Goal: Task Accomplishment & Management: Complete application form

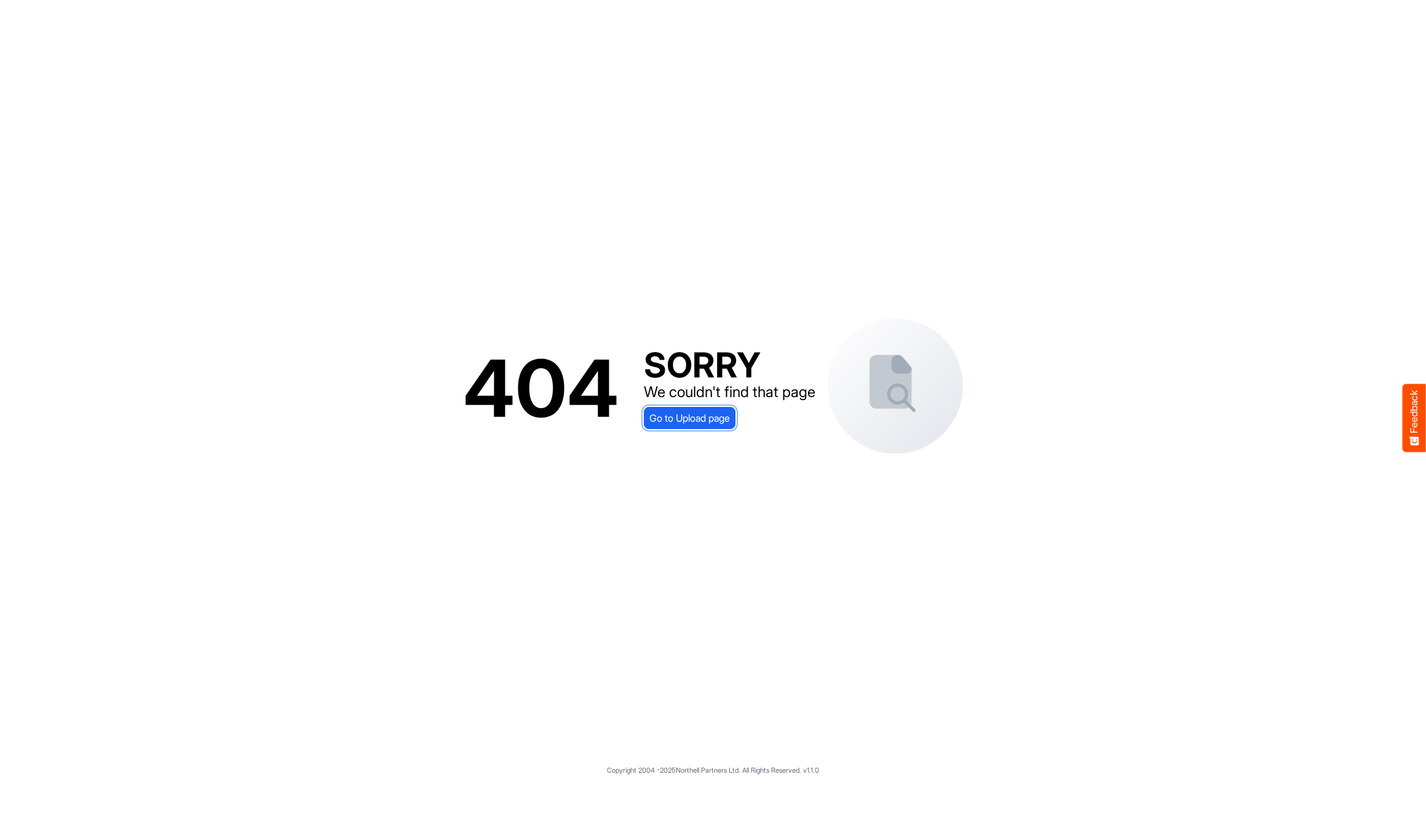
click at [718, 419] on span "Go to Upload page" at bounding box center [689, 418] width 81 height 16
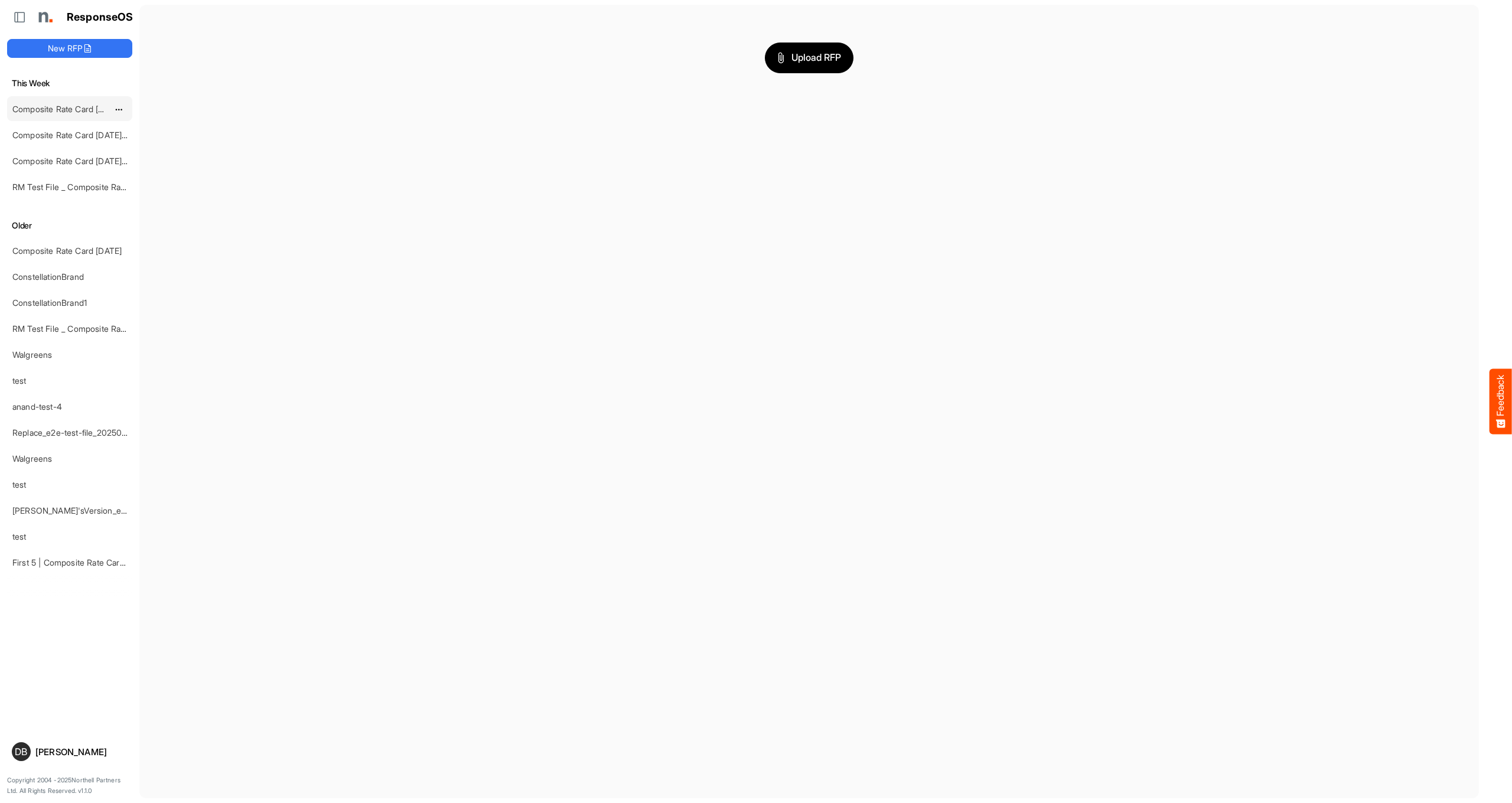
click at [84, 110] on link "Composite Rate Card [DATE]_smaller" at bounding box center [83, 109] width 140 height 10
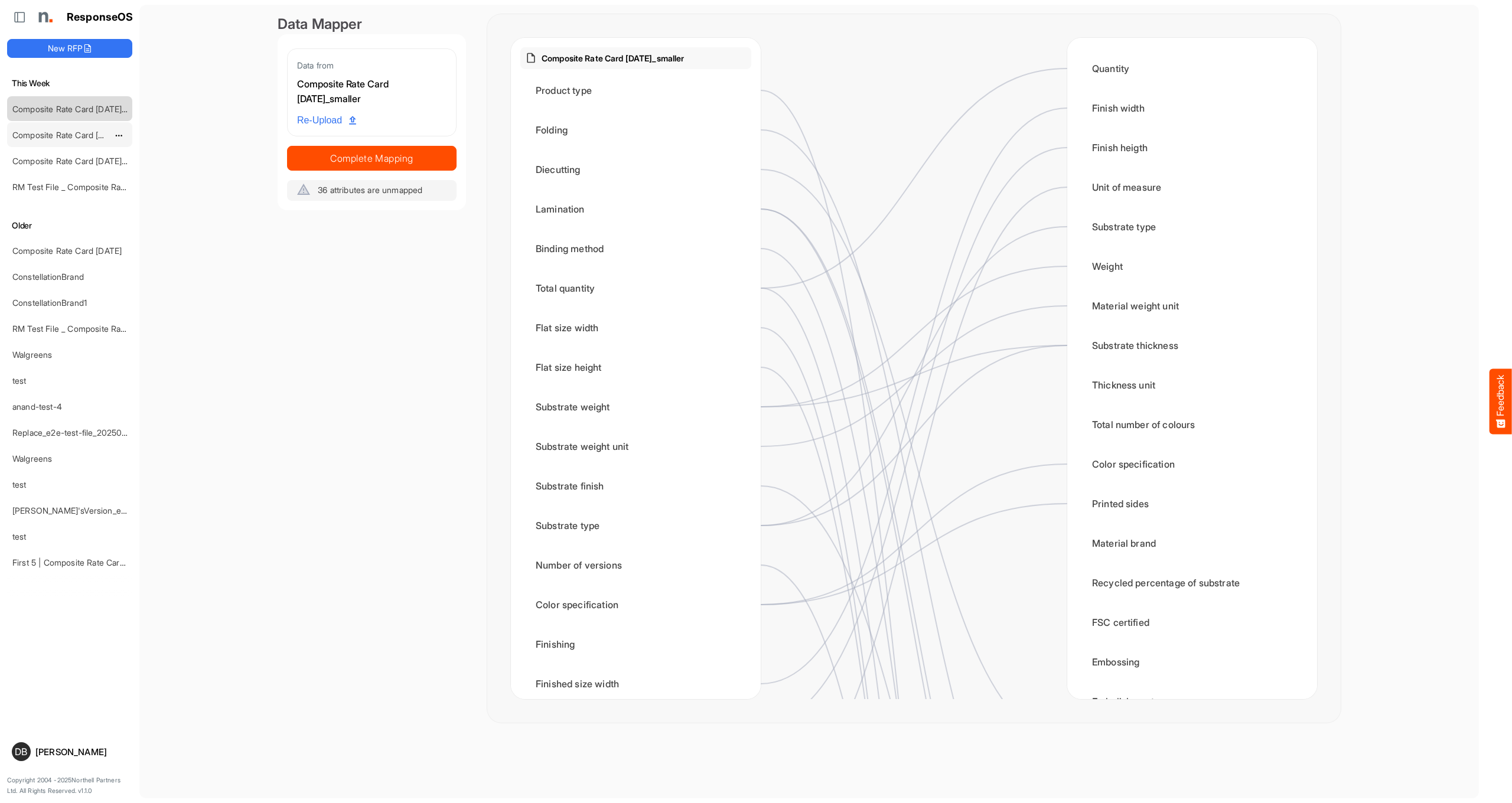
click at [83, 144] on div "Composite Rate Card [DATE]_smaller" at bounding box center [60, 134] width 105 height 24
click at [81, 136] on link "Composite Rate Card [DATE]_smaller" at bounding box center [83, 134] width 140 height 10
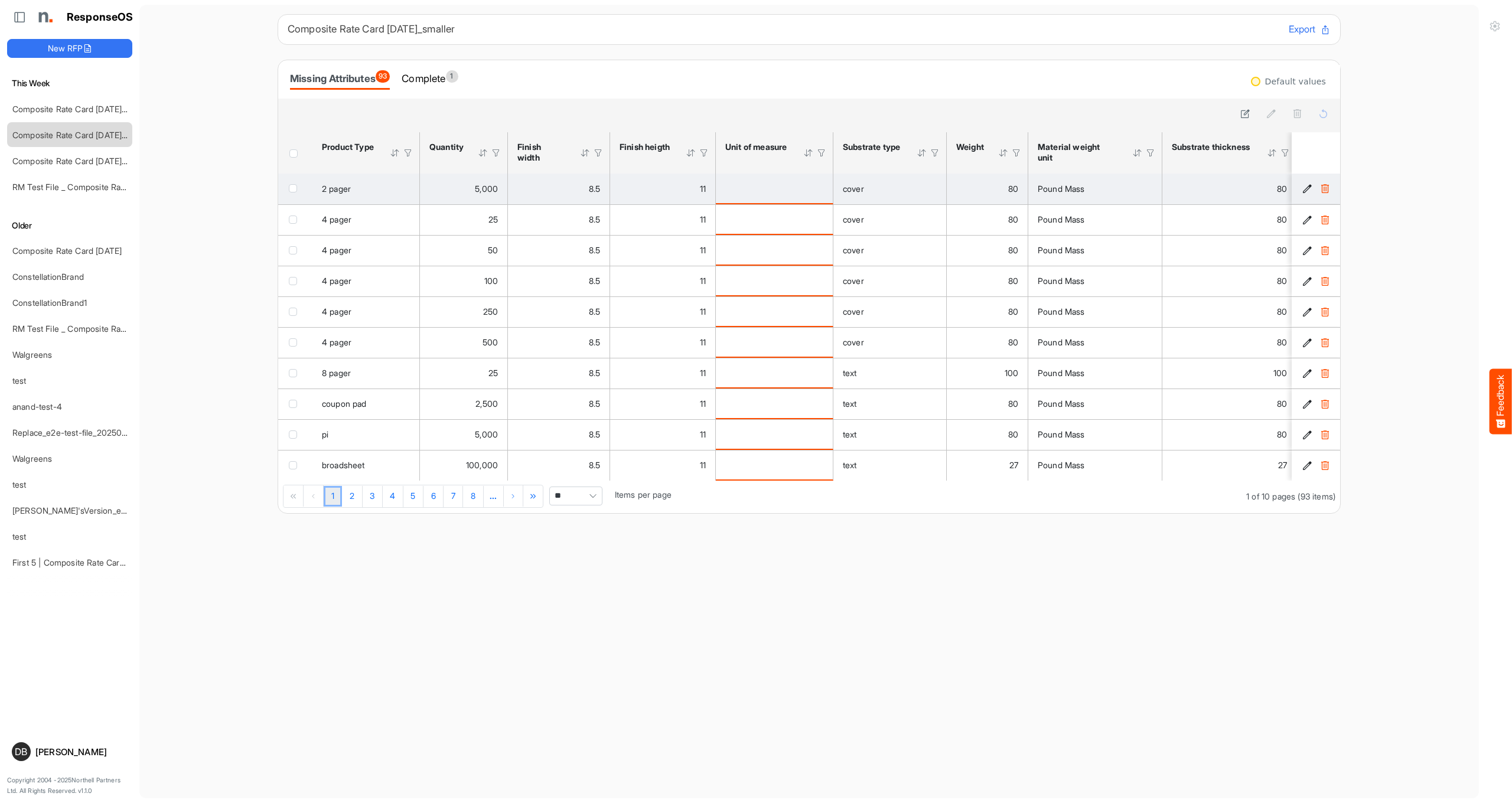
click at [1308, 191] on icon "f2a23adc-a785-4804-b3e3-e3c53af456c5 is template cell Column Header" at bounding box center [1307, 188] width 10 height 10
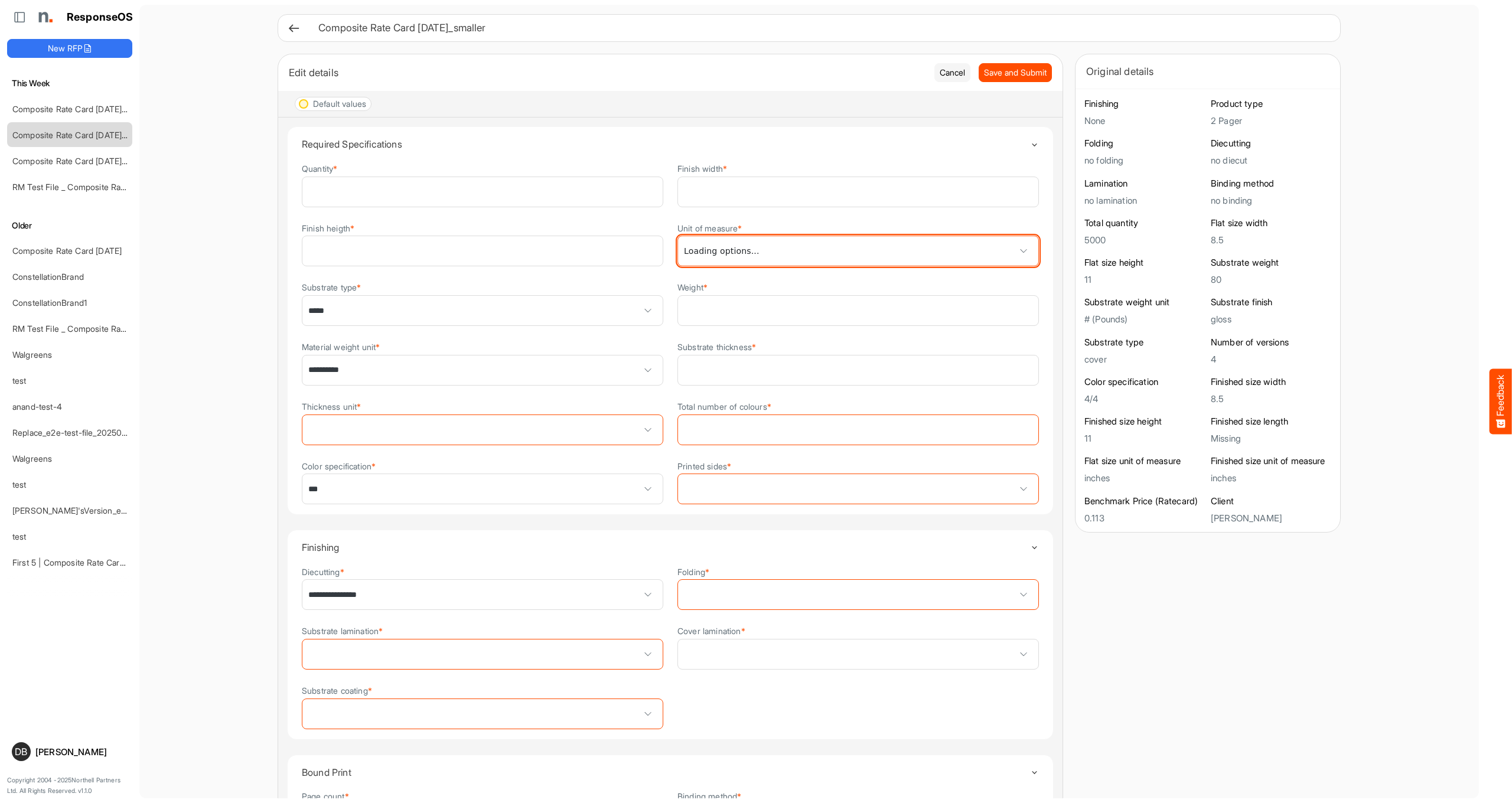
click at [790, 242] on span at bounding box center [858, 251] width 360 height 30
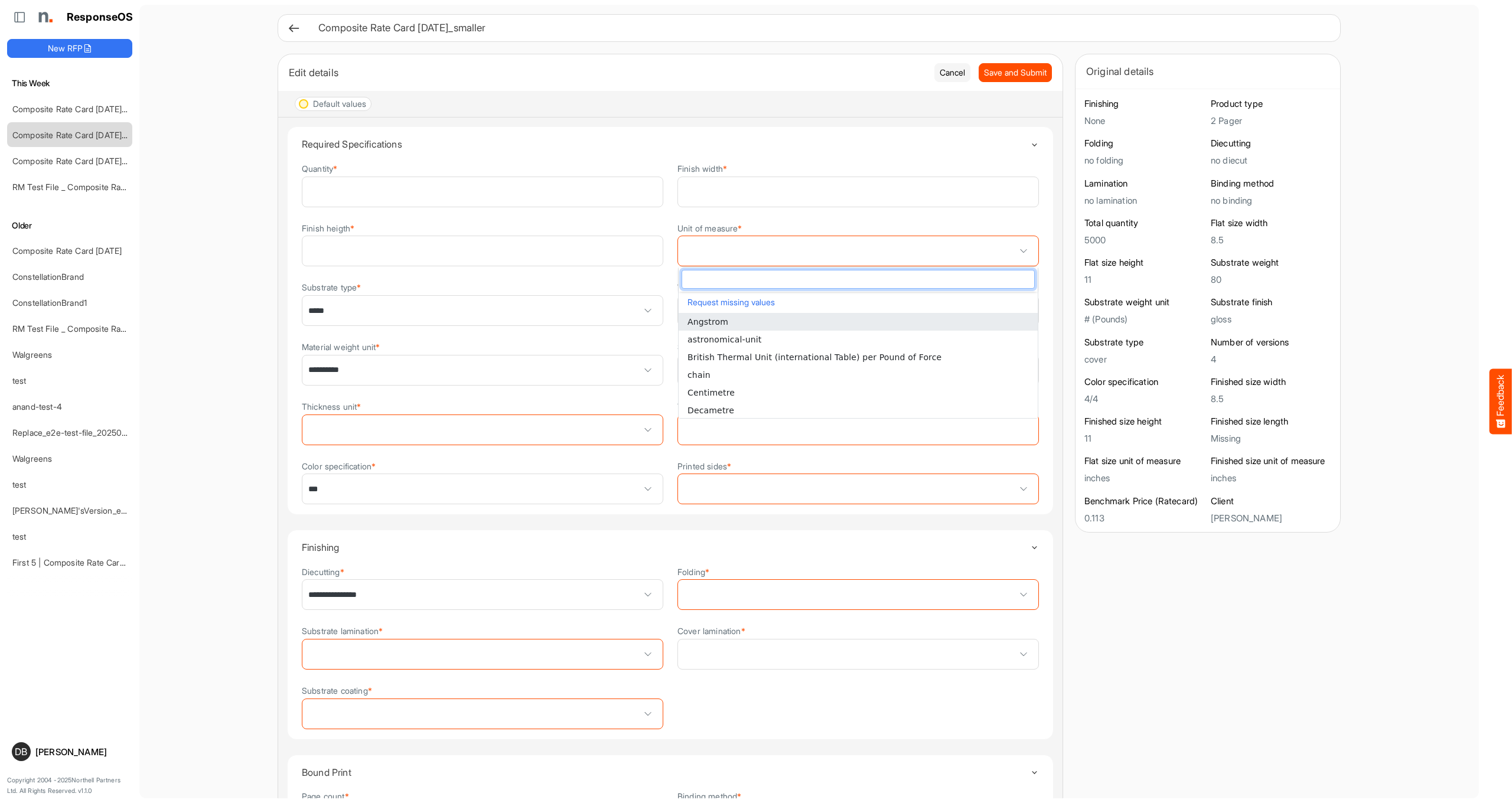
click at [770, 318] on li "Angstrom" at bounding box center [859, 322] width 359 height 17
type input "********"
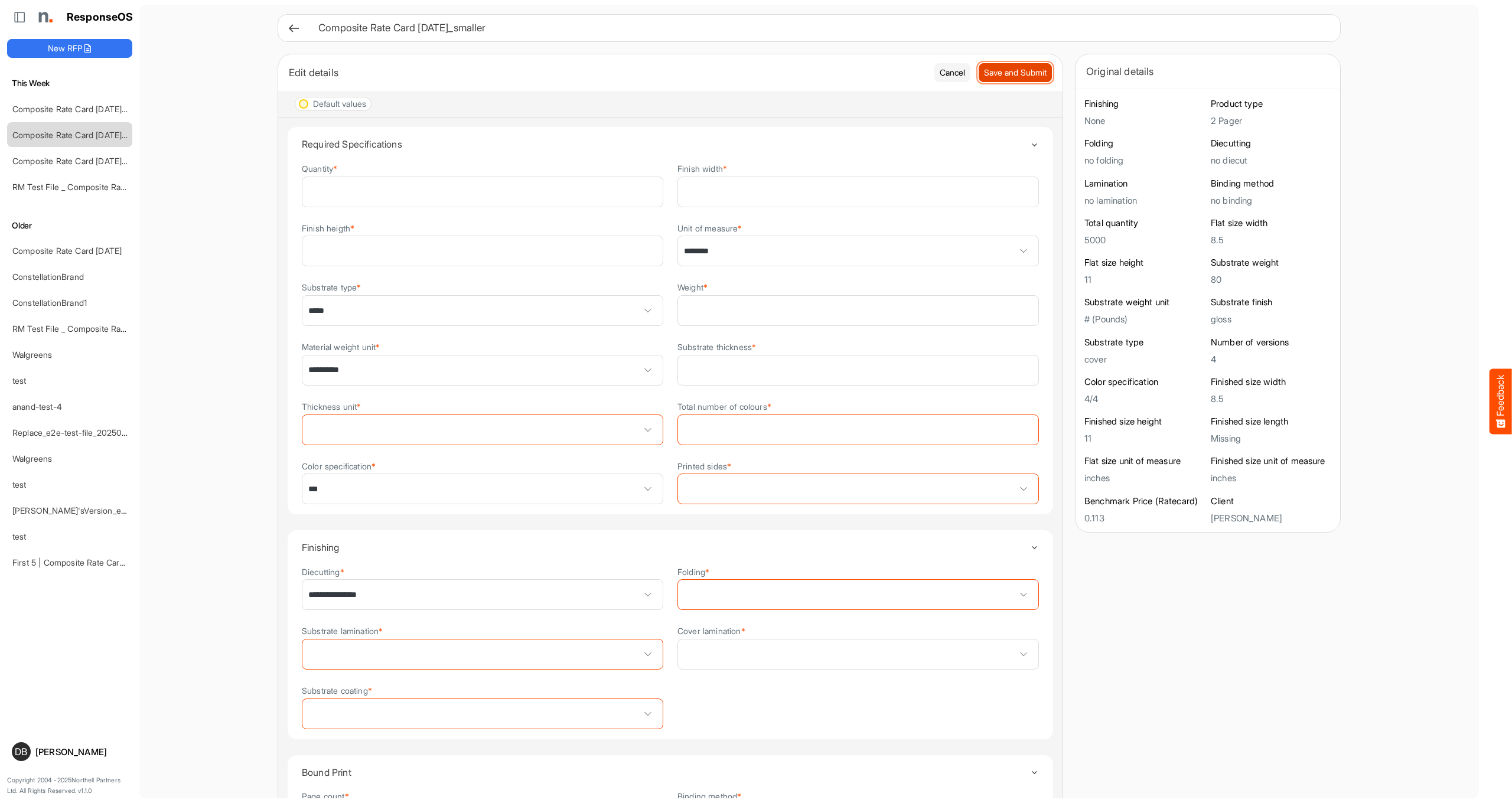
click at [998, 76] on span "Save and Submit" at bounding box center [1014, 73] width 62 height 13
click at [1036, 76] on span "Save and Submit" at bounding box center [1014, 73] width 62 height 13
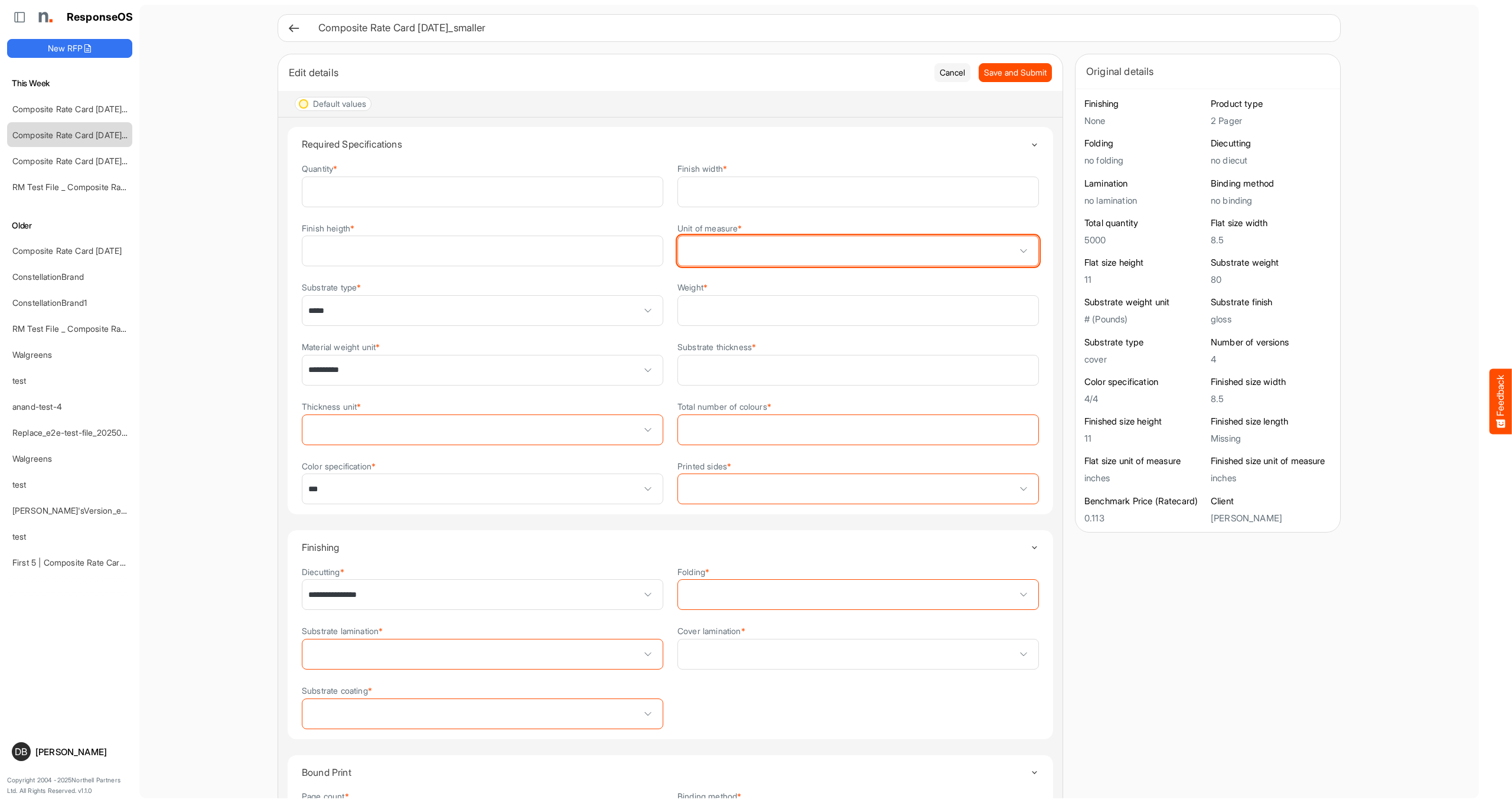
click at [945, 249] on span at bounding box center [858, 251] width 360 height 30
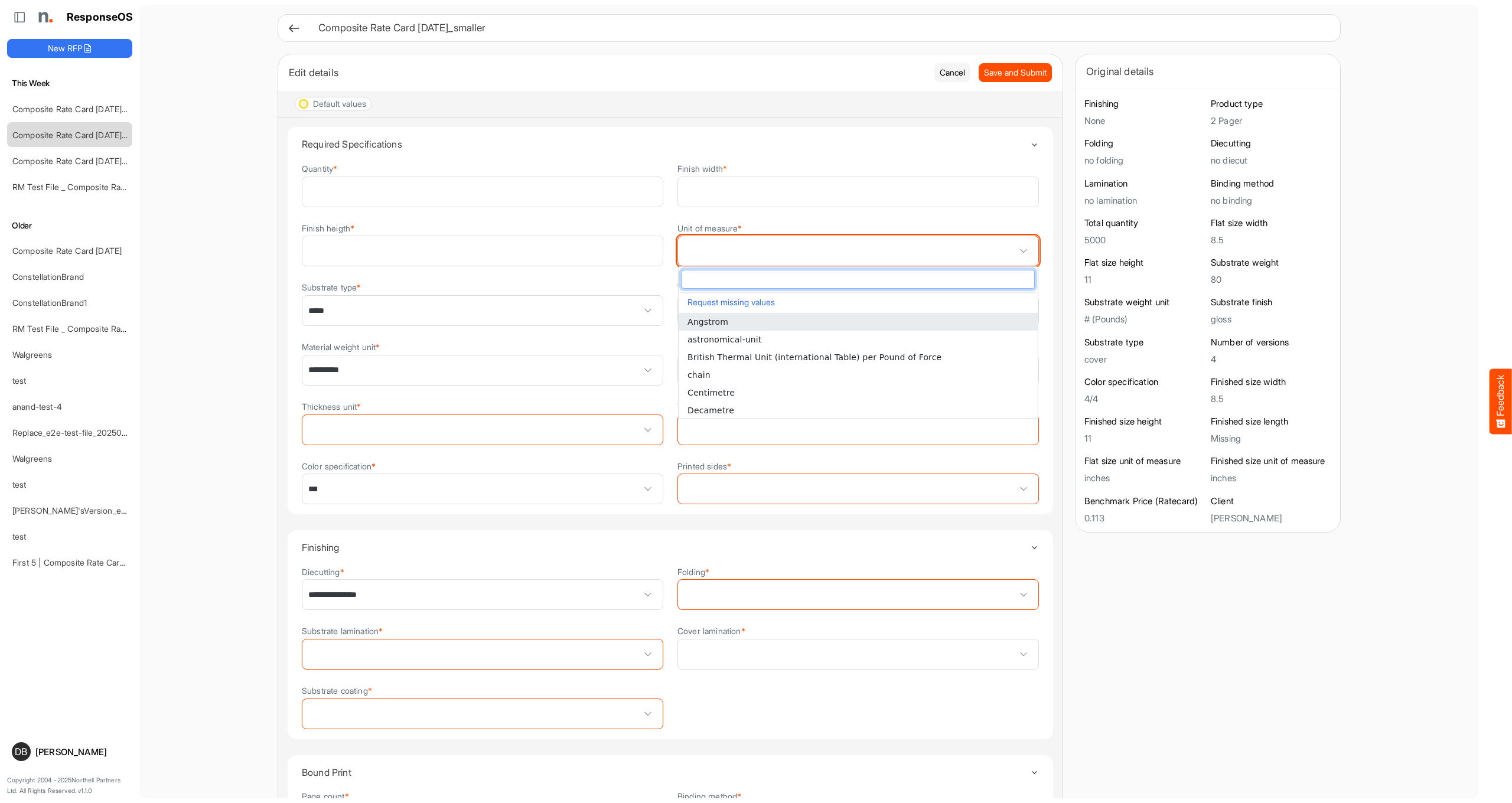
click at [945, 249] on span at bounding box center [858, 251] width 360 height 30
click at [832, 328] on li "Angstrom" at bounding box center [859, 322] width 359 height 17
type input "********"
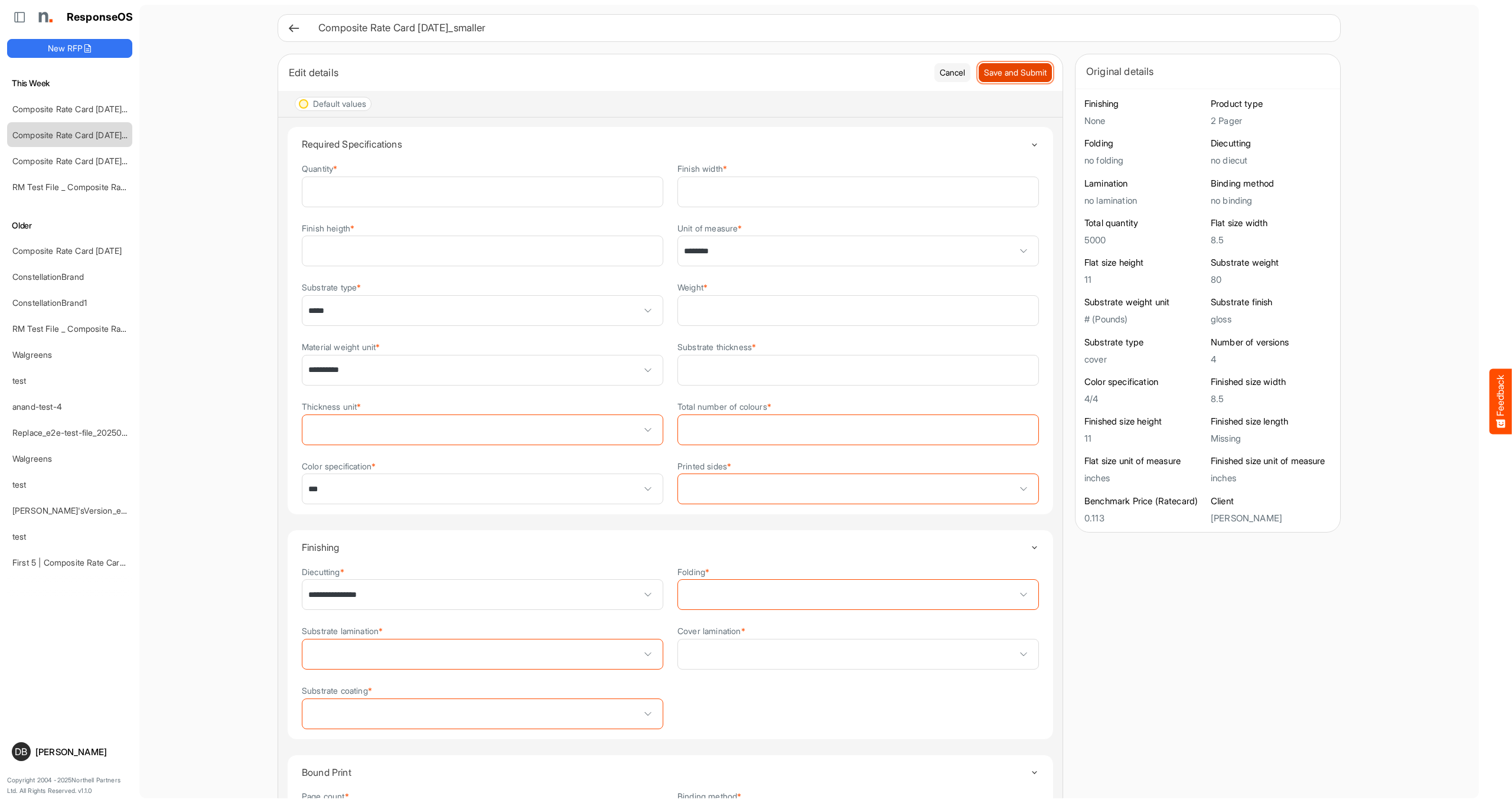
click at [1011, 75] on span "Save and Submit" at bounding box center [1014, 73] width 62 height 13
click at [294, 25] on icon at bounding box center [293, 28] width 12 height 12
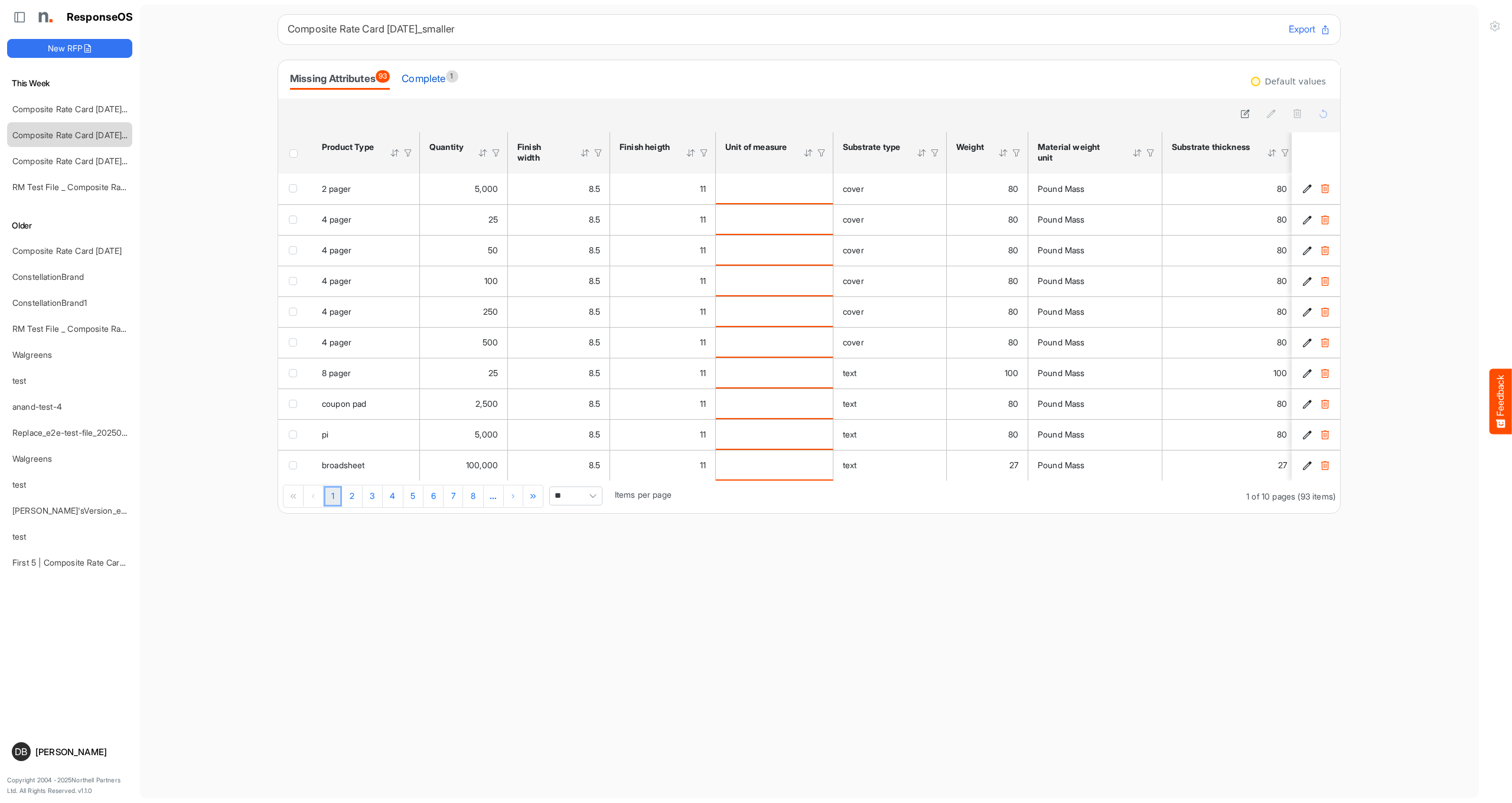
click at [445, 85] on div "Complete 1" at bounding box center [429, 78] width 56 height 16
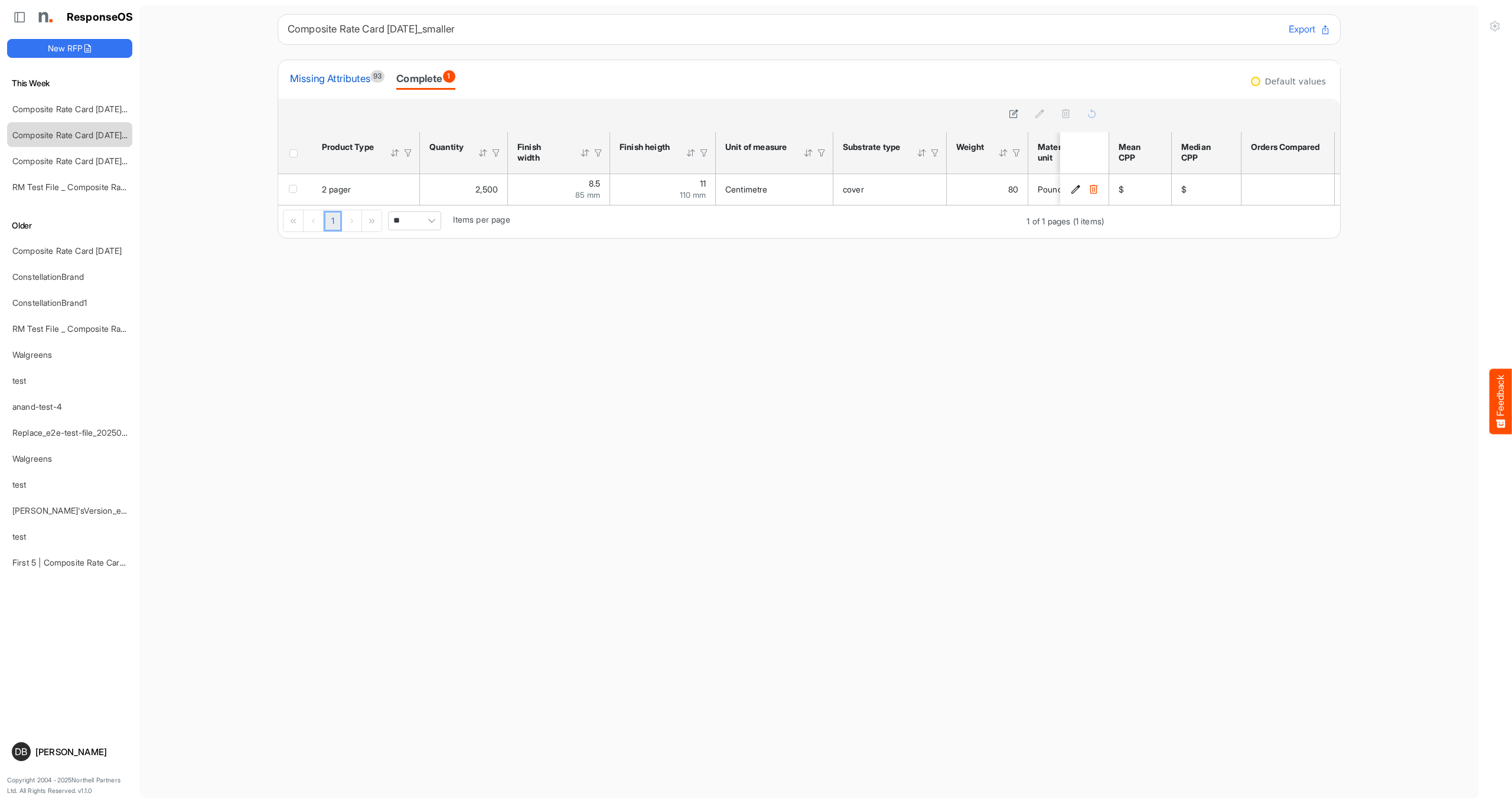
click at [343, 78] on div "Missing Attributes 93" at bounding box center [337, 78] width 94 height 16
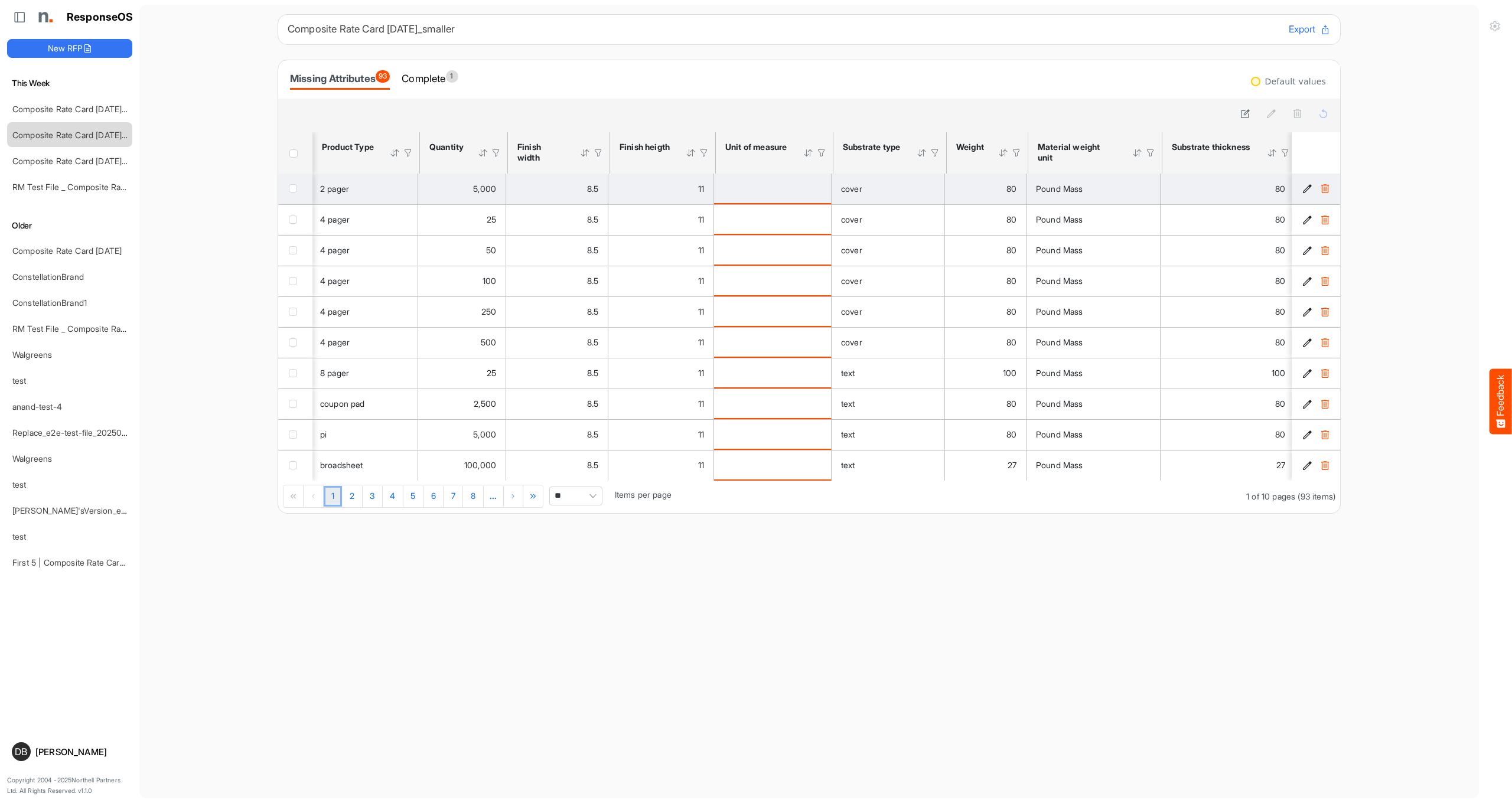
scroll to position [0, 2]
click at [1303, 190] on icon "f2a23adc-a785-4804-b3e3-e3c53af456c5 is template cell Column Header" at bounding box center [1307, 188] width 10 height 10
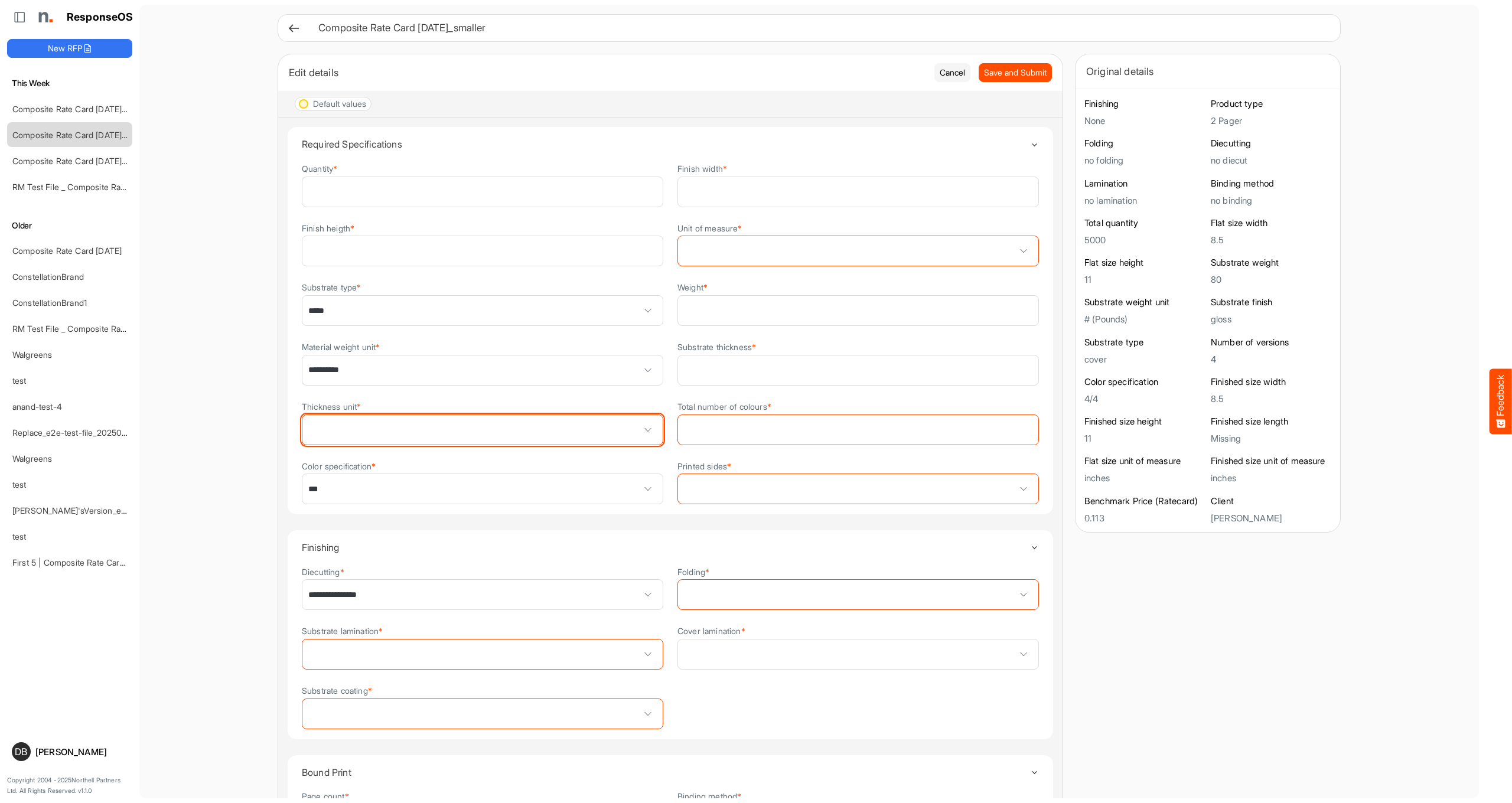
scroll to position [1, 0]
click at [506, 440] on span at bounding box center [482, 428] width 360 height 30
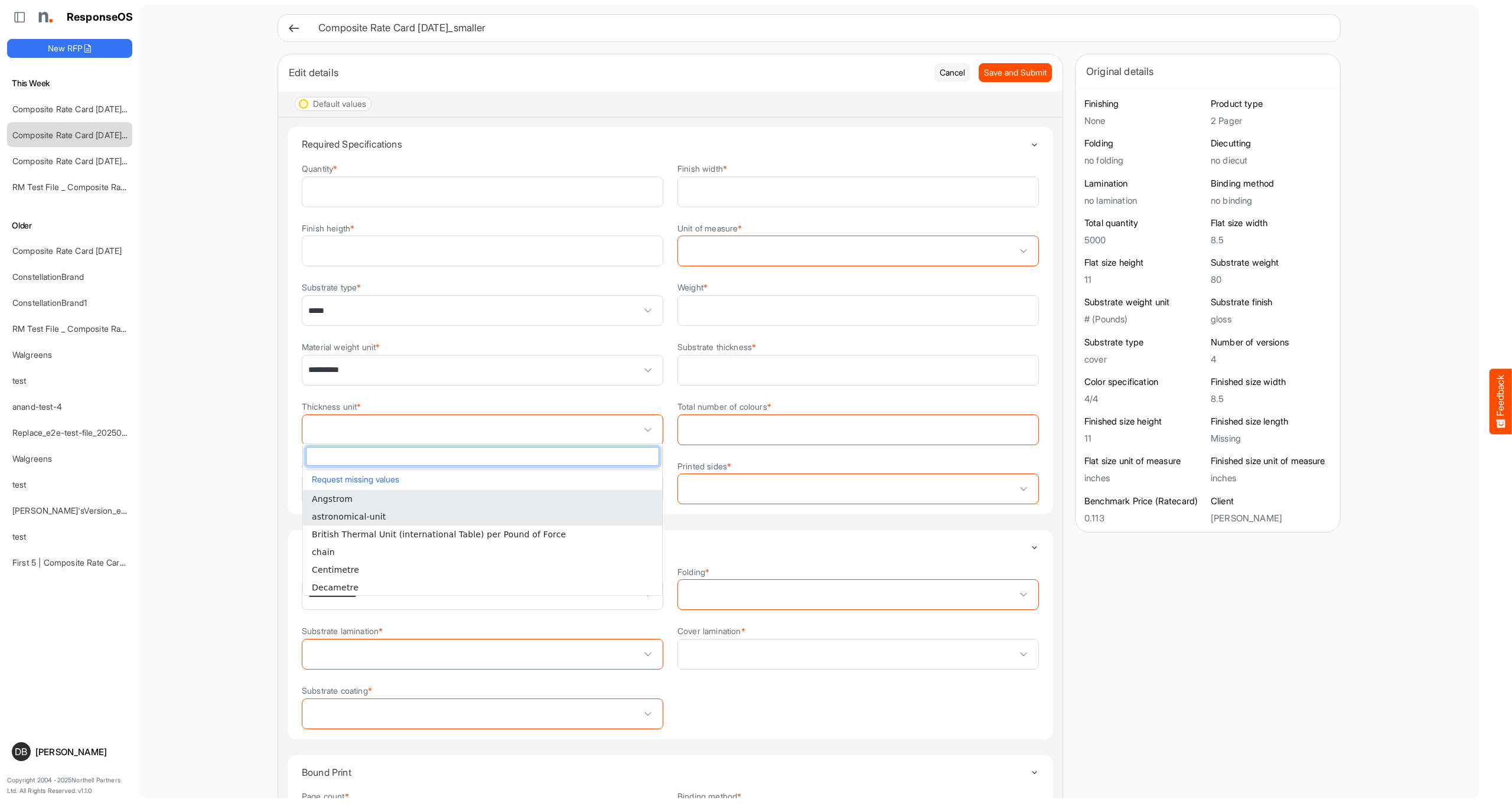
click at [482, 518] on li "astronomical-unit" at bounding box center [482, 517] width 359 height 17
type input "**********"
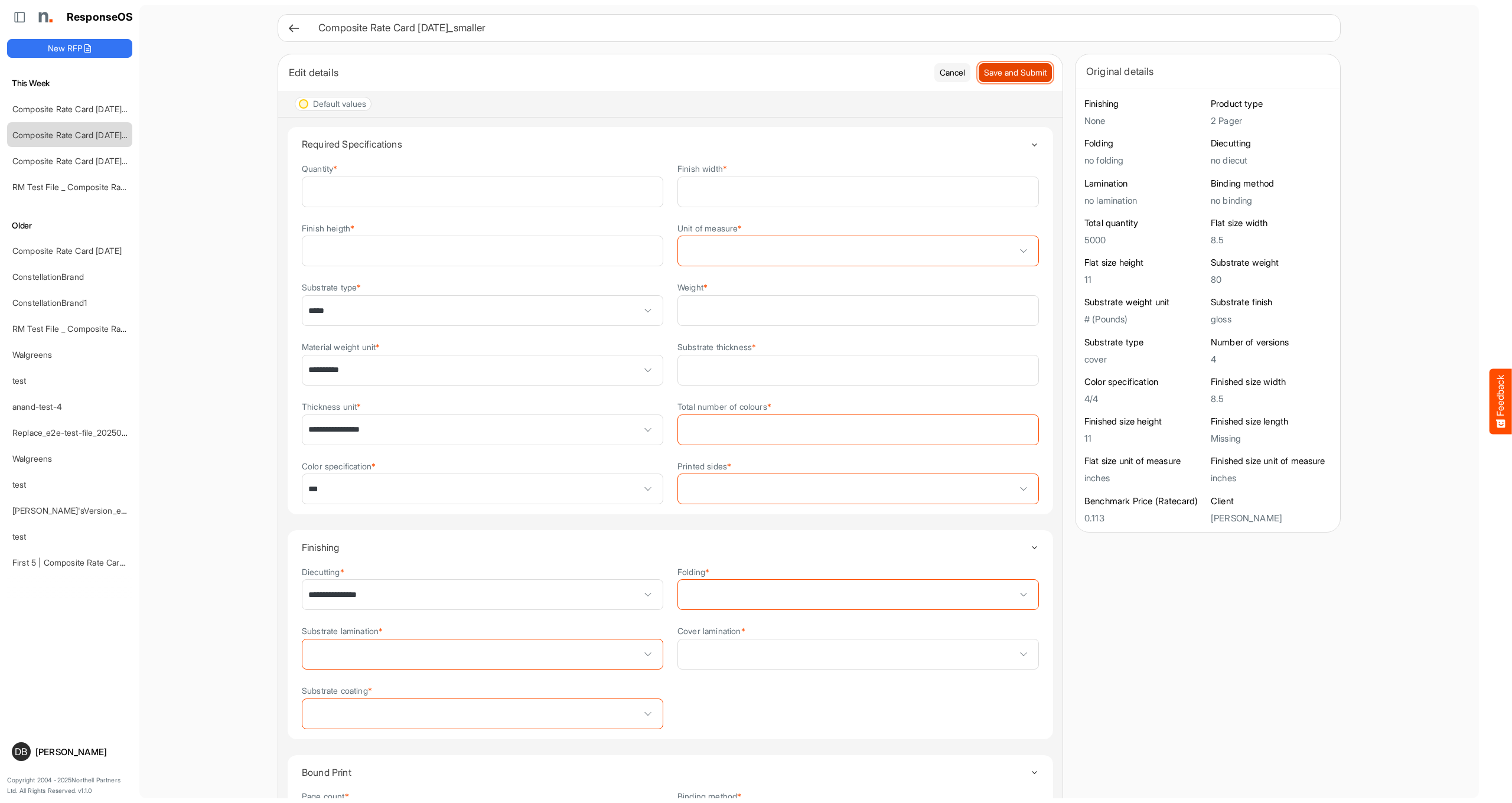
click at [1040, 76] on span "Save and Submit" at bounding box center [1014, 73] width 62 height 13
click at [1027, 71] on span "Save and Submit" at bounding box center [1014, 72] width 62 height 13
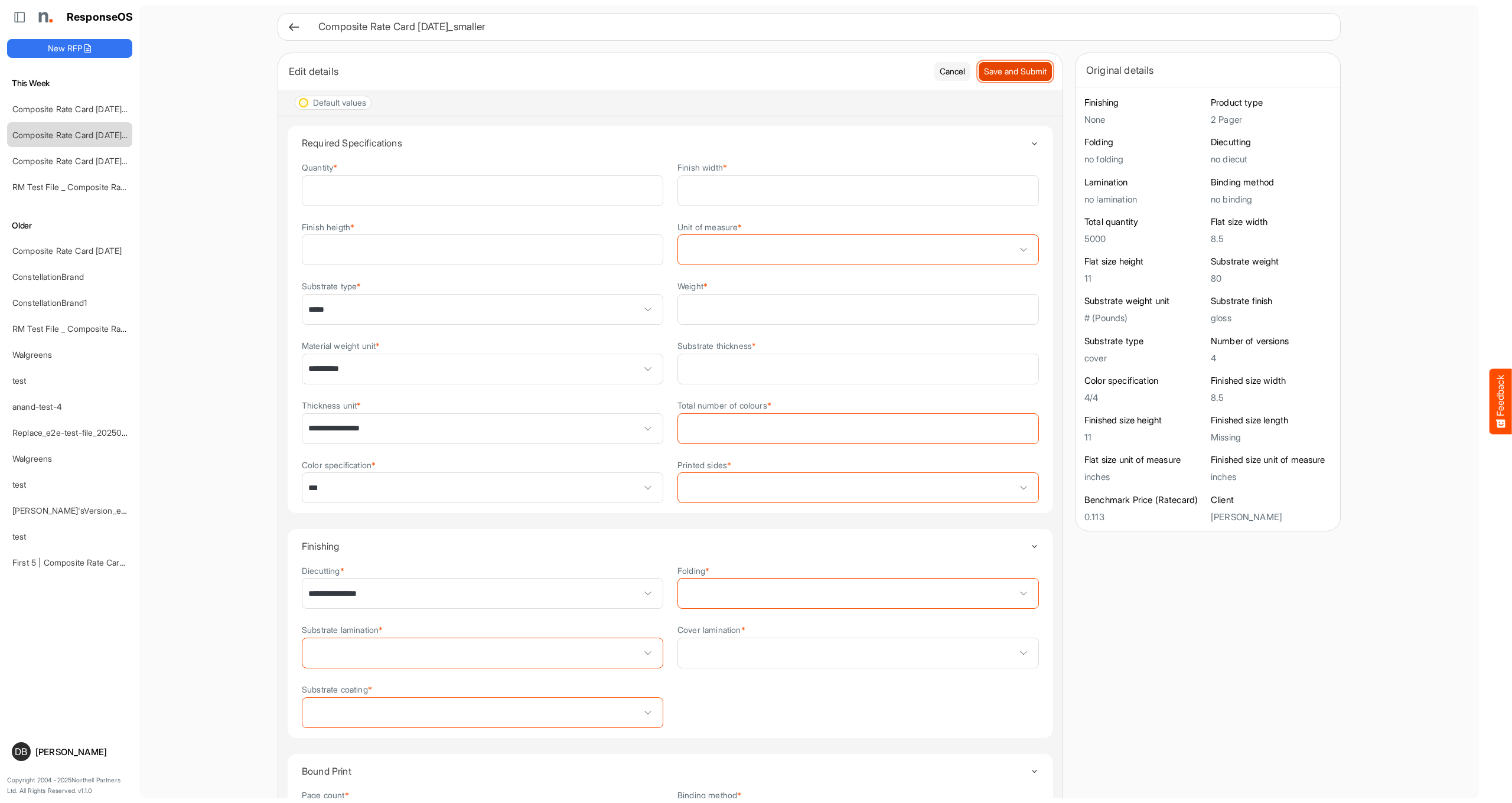
click at [1027, 71] on span "Save and Submit" at bounding box center [1014, 72] width 62 height 13
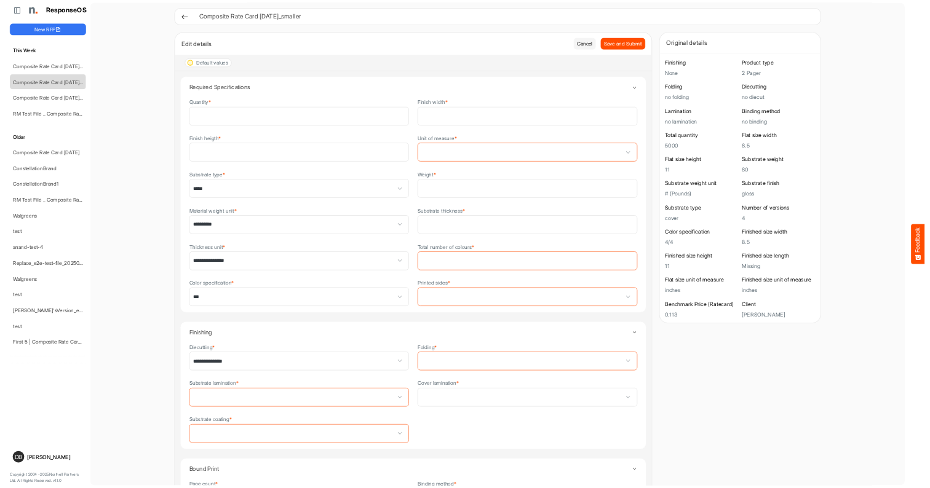
scroll to position [0, 0]
